Goal: Transaction & Acquisition: Purchase product/service

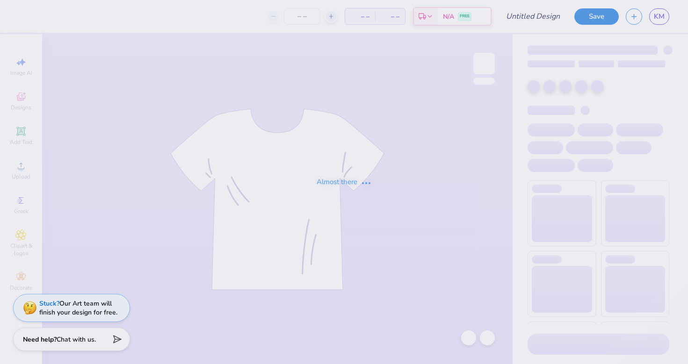
type input "i luv"
type input "36"
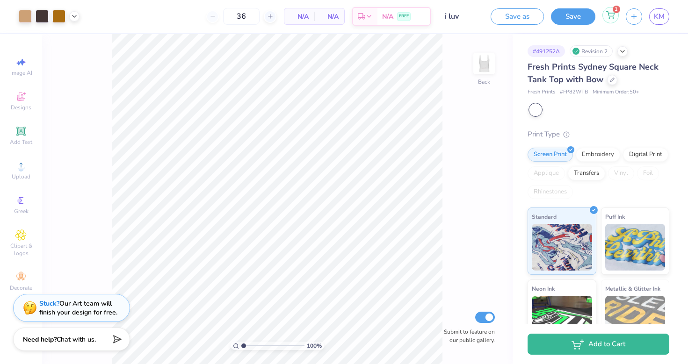
click at [610, 9] on div "1" at bounding box center [610, 15] width 16 height 16
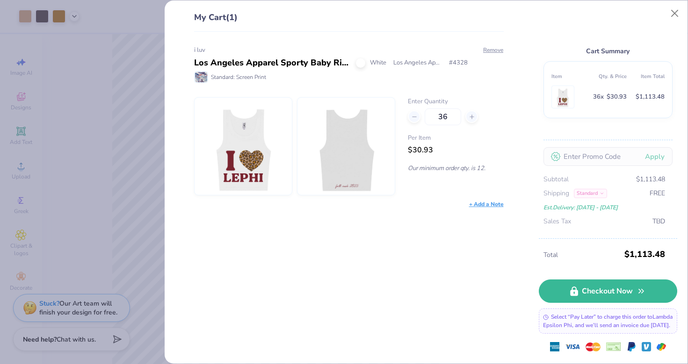
click at [104, 137] on div "My Cart (1) i luv Los Angeles Apparel Sporty Baby Rib Crop Tank White Los Angel…" at bounding box center [344, 182] width 688 height 364
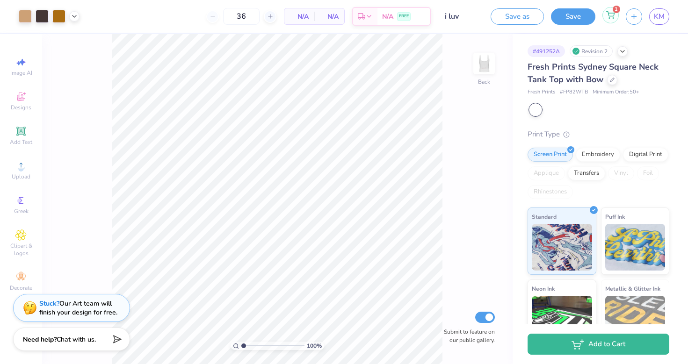
click at [609, 18] on icon at bounding box center [610, 14] width 8 height 7
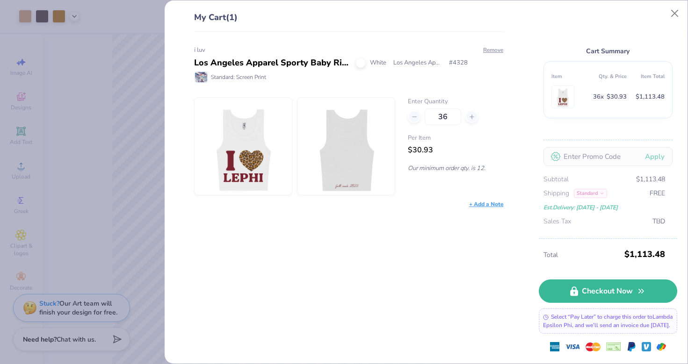
click at [287, 65] on div "Los Angeles Apparel Sporty Baby Rib Crop Tank" at bounding box center [271, 63] width 155 height 13
click at [679, 13] on button "Close" at bounding box center [675, 14] width 18 height 18
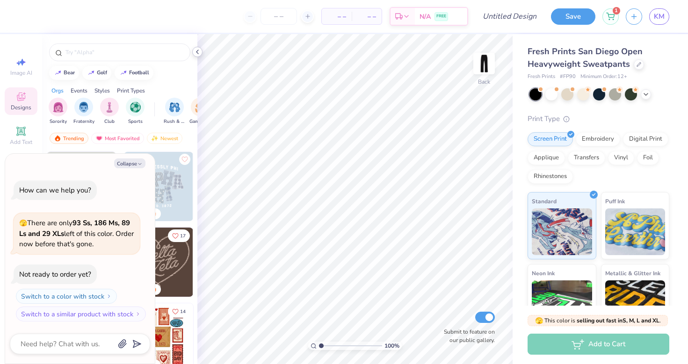
click at [198, 51] on icon at bounding box center [197, 51] width 7 height 7
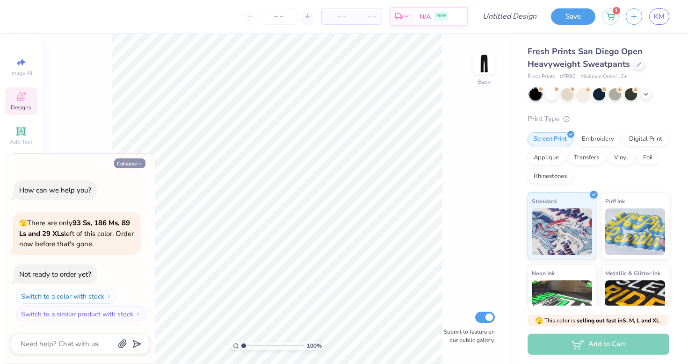
click at [132, 163] on button "Collapse" at bounding box center [129, 164] width 31 height 10
type textarea "x"
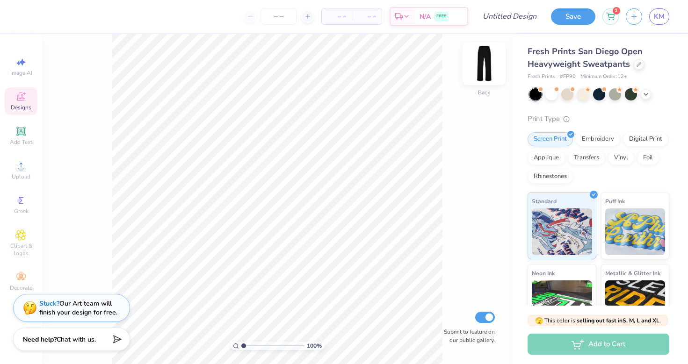
click at [486, 65] on img at bounding box center [483, 63] width 37 height 37
click at [485, 65] on img at bounding box center [483, 63] width 37 height 37
